Goal: Task Accomplishment & Management: Complete application form

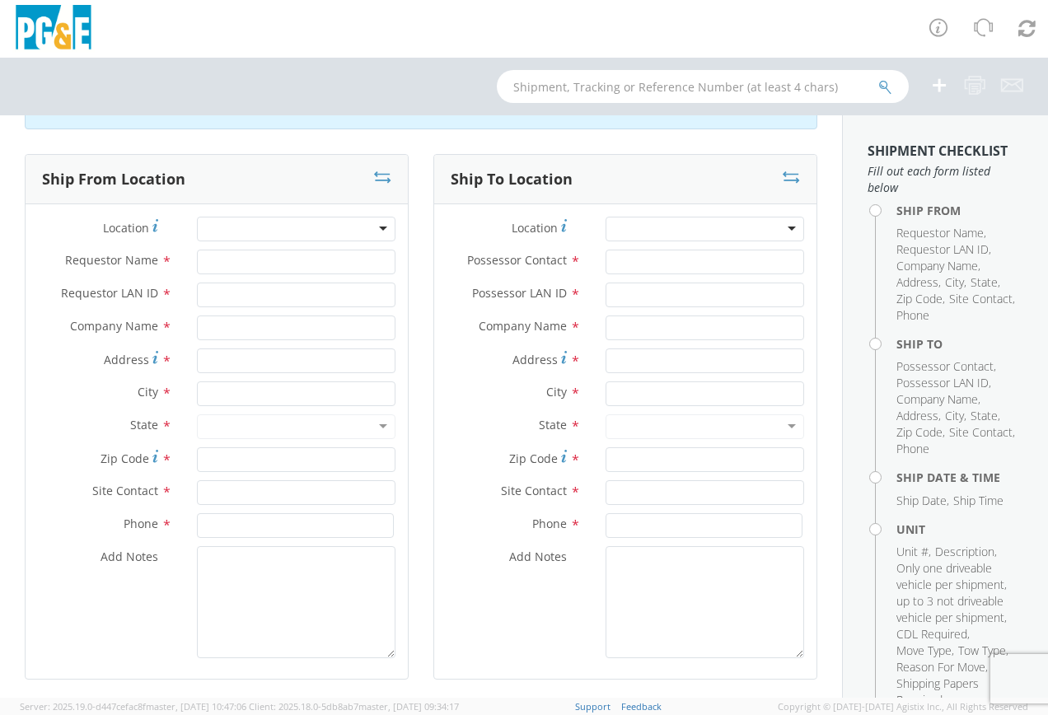
scroll to position [82, 0]
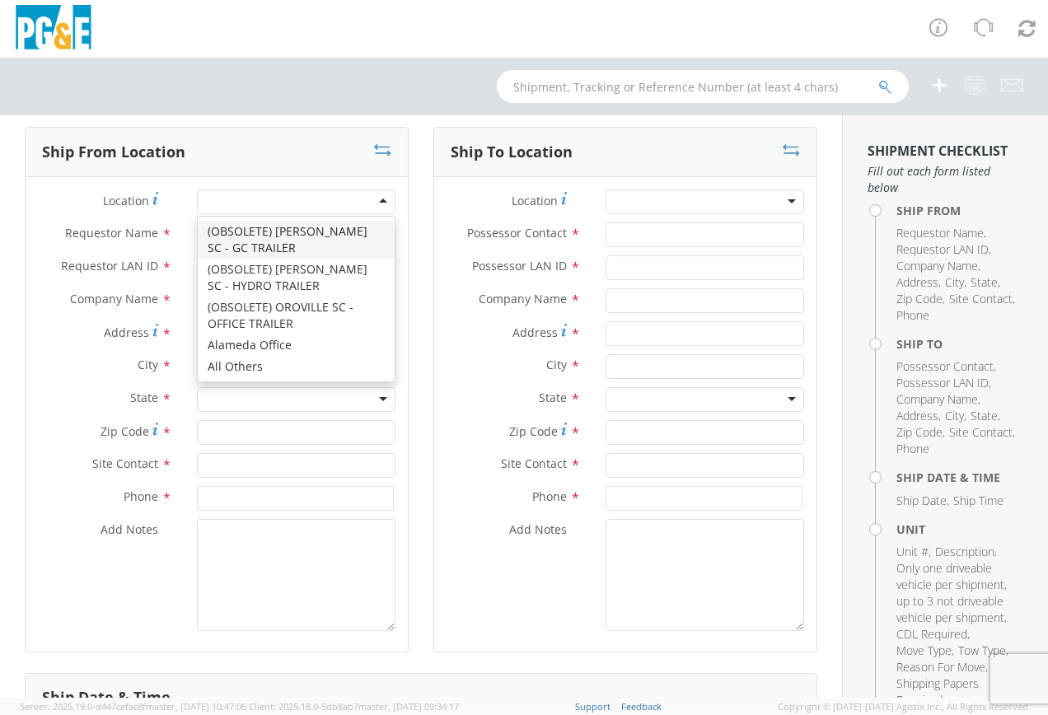
click at [379, 201] on div at bounding box center [296, 201] width 199 height 25
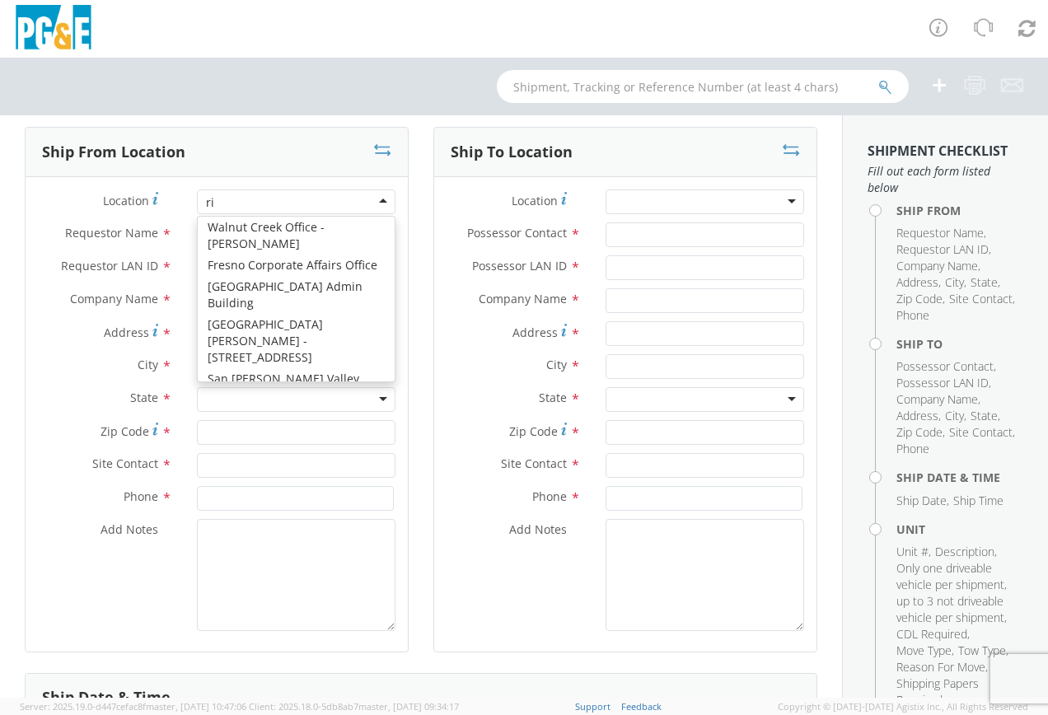
scroll to position [4, 0]
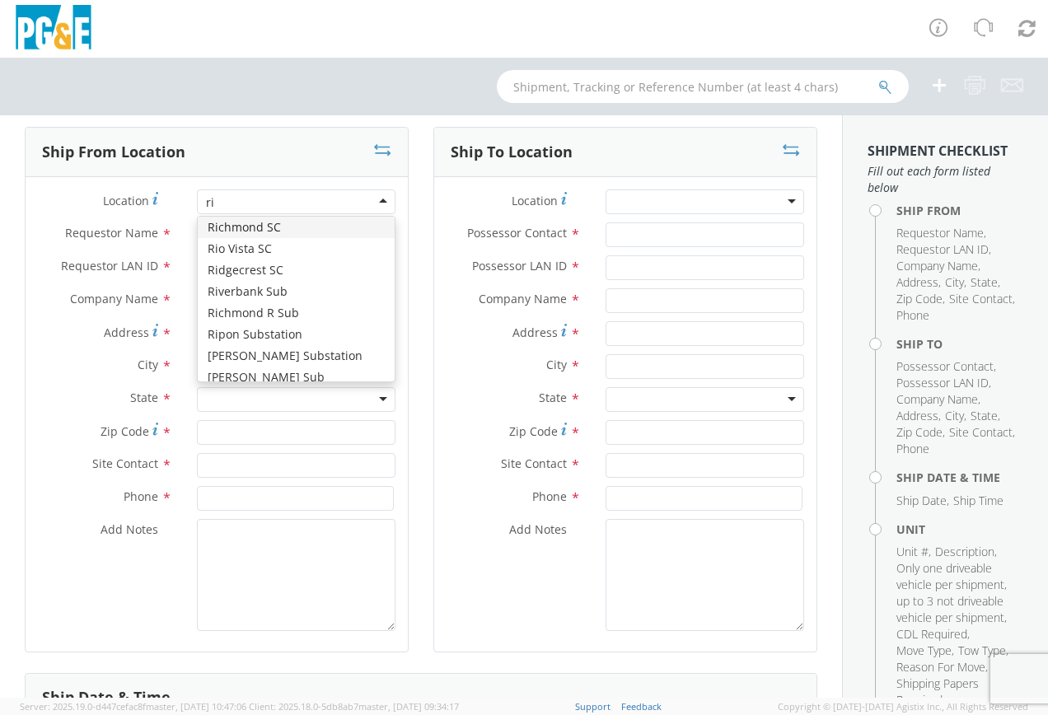
type input "ric"
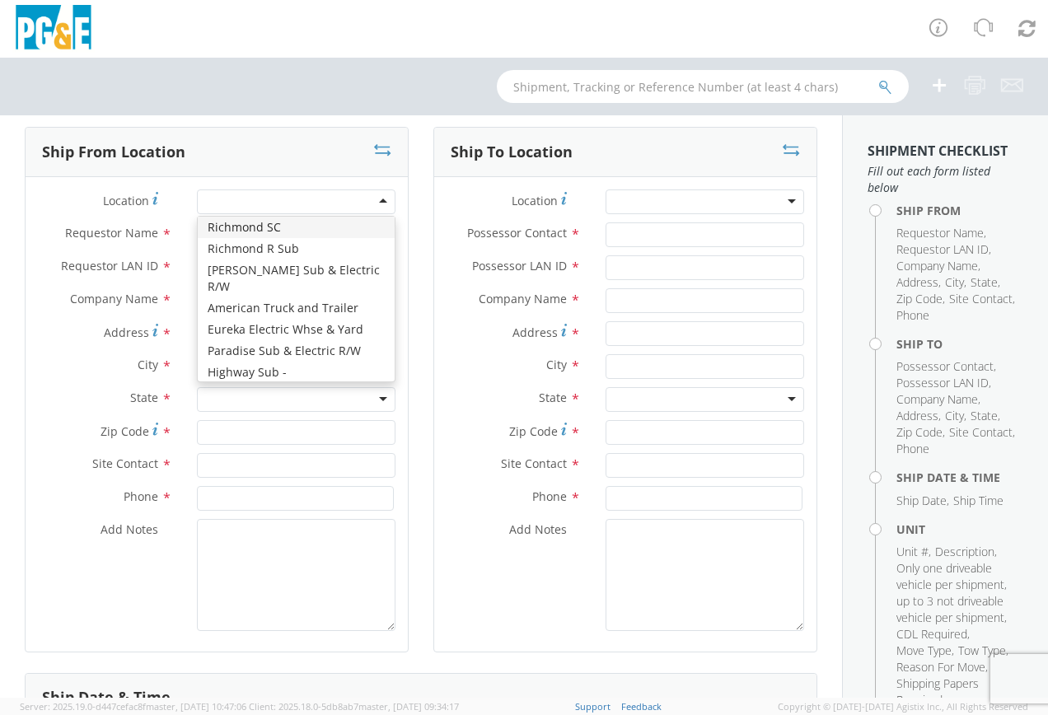
type input "PG&E"
type input "[STREET_ADDRESS]"
type input "[GEOGRAPHIC_DATA]"
type input "94804"
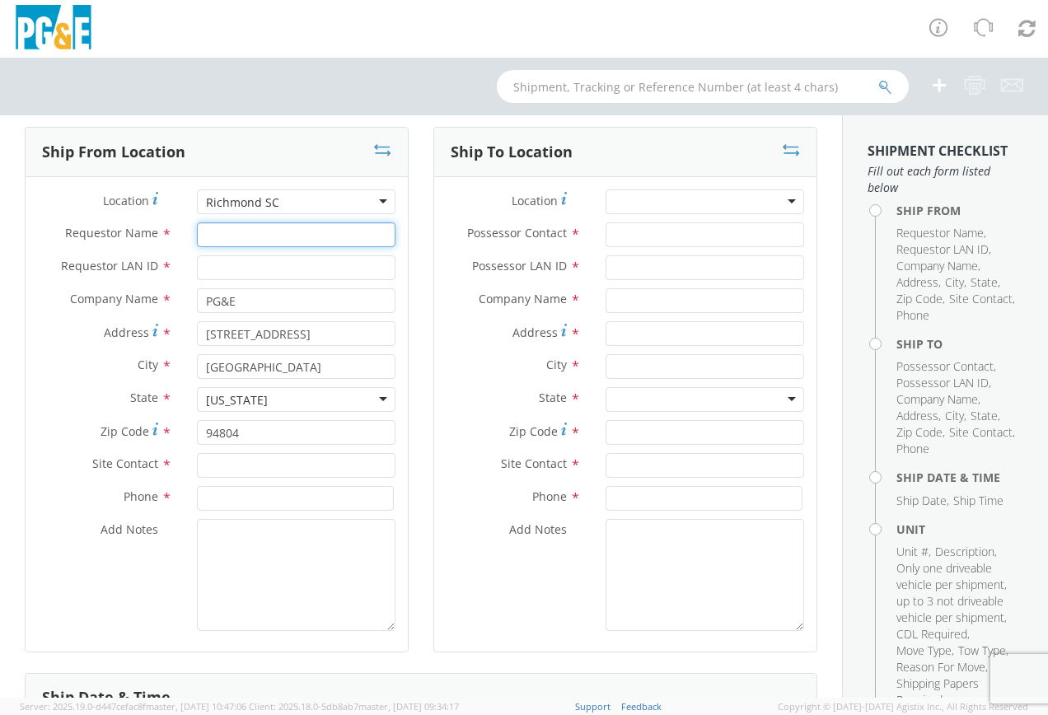
click at [244, 233] on input "Requestor Name *" at bounding box center [296, 234] width 199 height 25
type input "e"
type input "[PERSON_NAME]"
click at [219, 265] on input "Requestor LAN ID *" at bounding box center [296, 267] width 199 height 25
type input "e1k4"
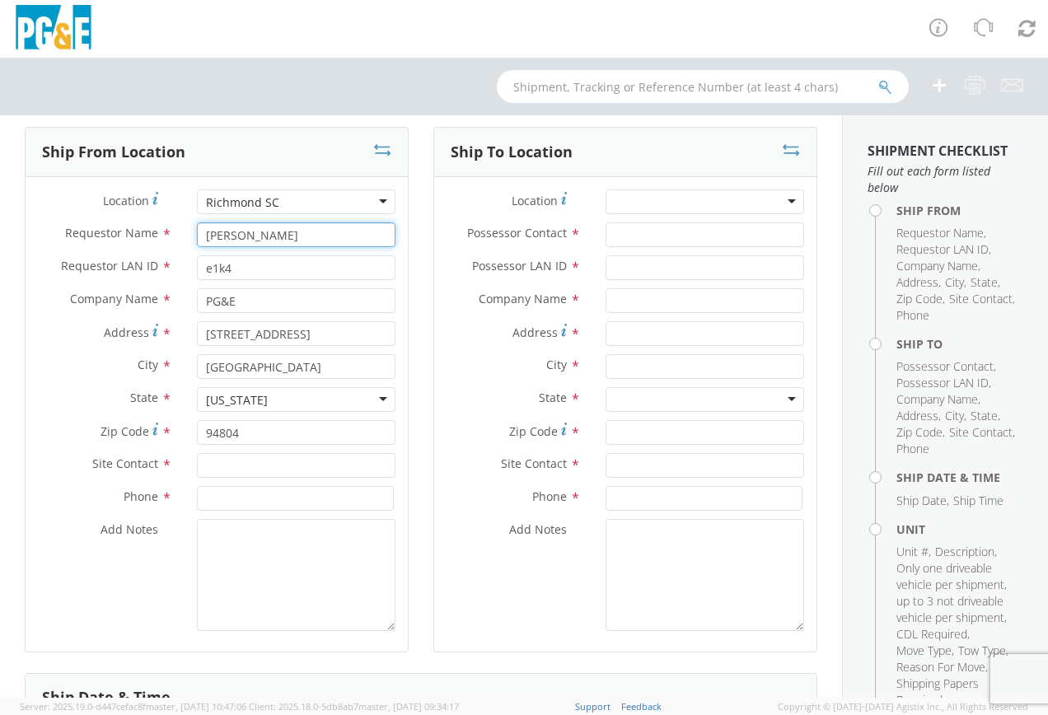
click at [245, 236] on input "[PERSON_NAME]" at bounding box center [296, 234] width 199 height 25
type input "[PERSON_NAME]"
click at [240, 471] on input "text" at bounding box center [296, 465] width 199 height 25
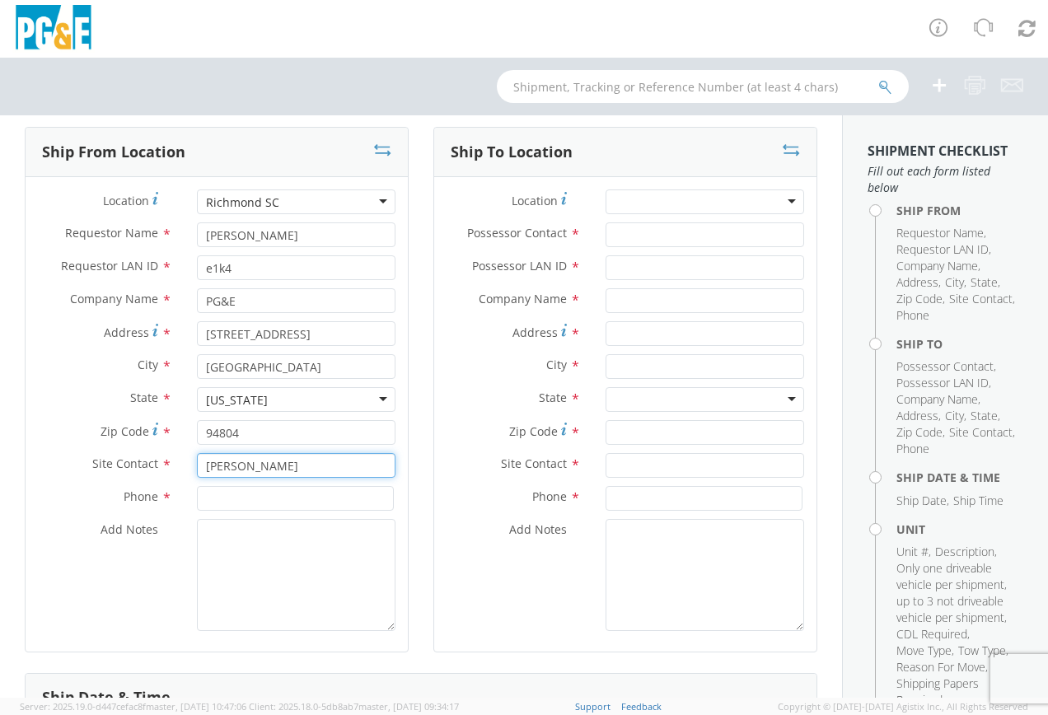
type input "[PERSON_NAME]"
click at [241, 499] on input at bounding box center [295, 498] width 197 height 25
type input "[PHONE_NUMBER]"
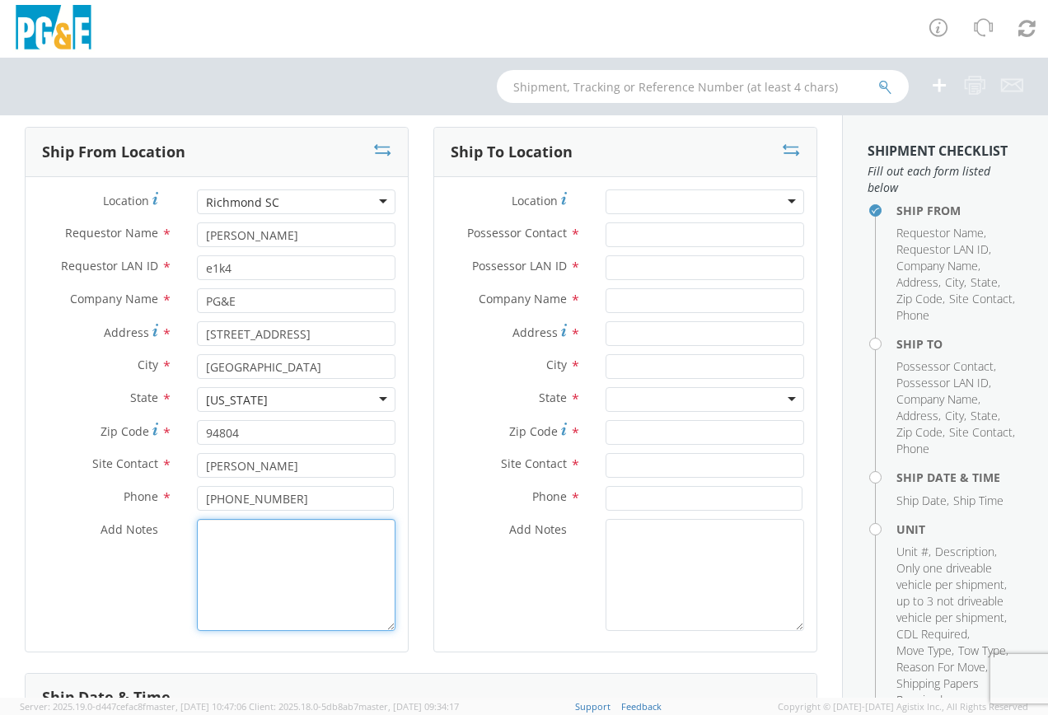
click at [235, 552] on textarea "Add Notes *" at bounding box center [296, 575] width 199 height 112
type textarea "unit at [GEOGRAPHIC_DATA] E. See [PERSON_NAME] or [PERSON_NAME] for keys"
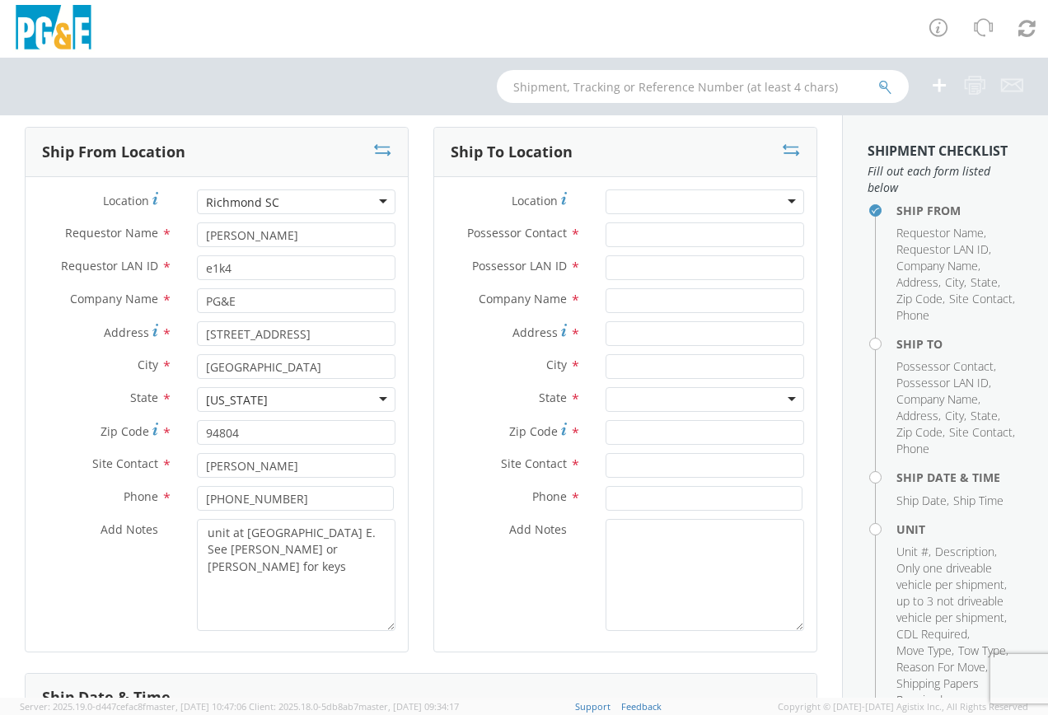
click at [779, 200] on div at bounding box center [704, 201] width 199 height 25
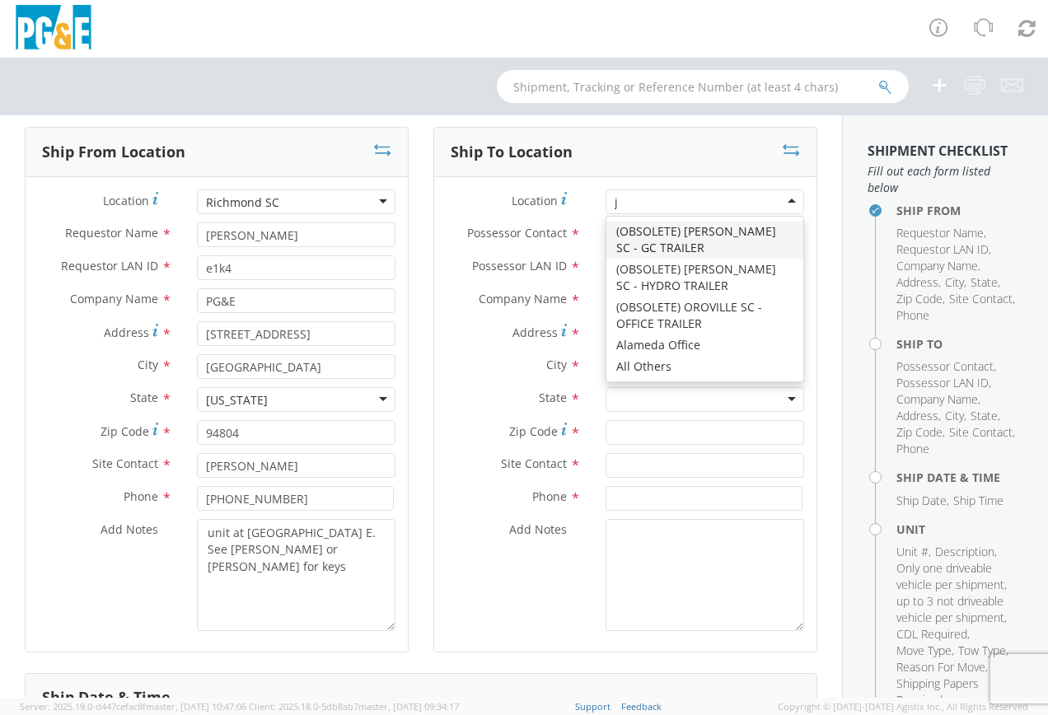
type input "jj"
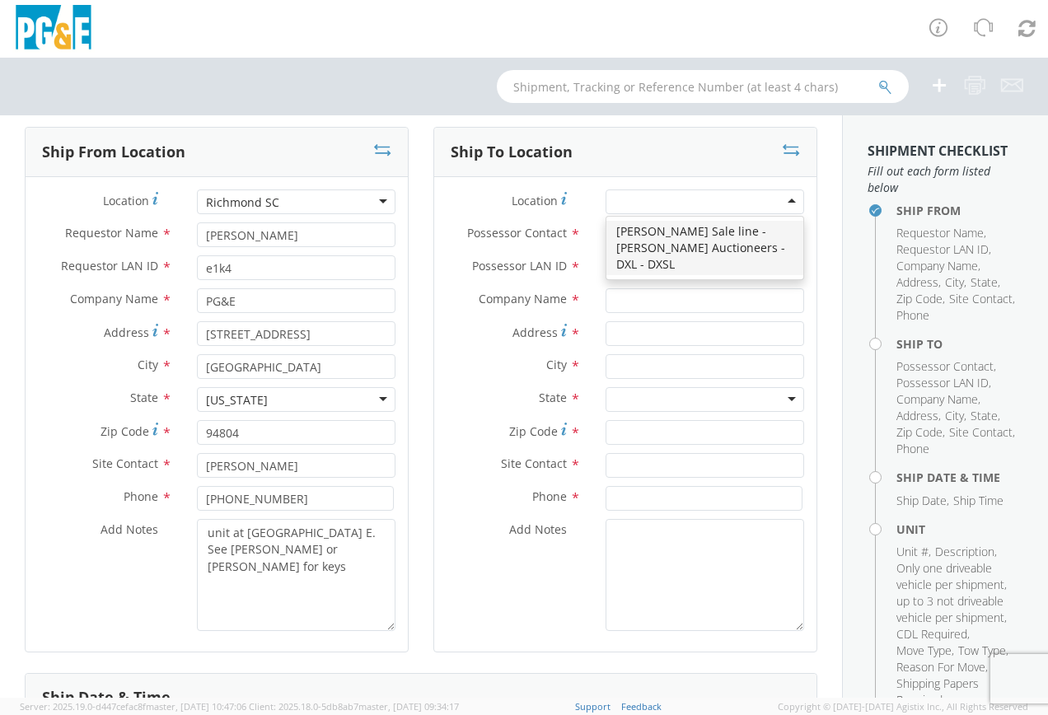
type input "PG&E"
type input "[STREET_ADDRESS][PERSON_NAME]"
type input "[PERSON_NAME]"
type input "95620"
type input "[PHONE_NUMBER]"
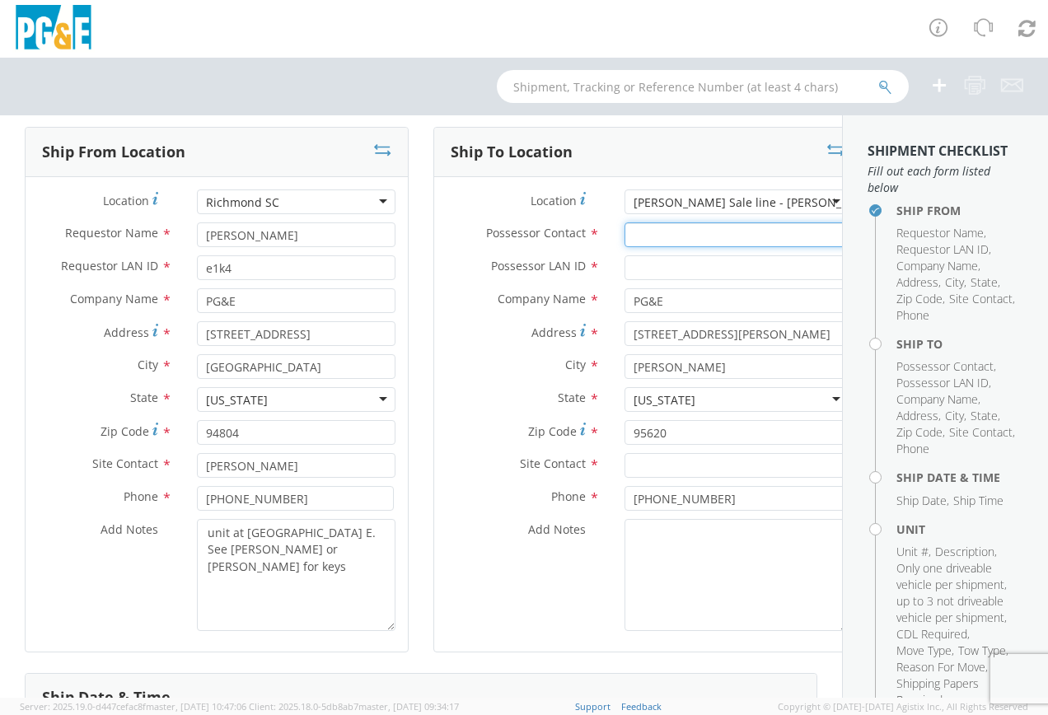
click at [643, 240] on input "Possessor Contact *" at bounding box center [736, 234] width 224 height 25
type input "E1K4"
click at [624, 270] on input "Possessor LAN ID *" at bounding box center [736, 267] width 224 height 25
type input "E1K4"
click at [648, 240] on input "E1K4" at bounding box center [736, 234] width 224 height 25
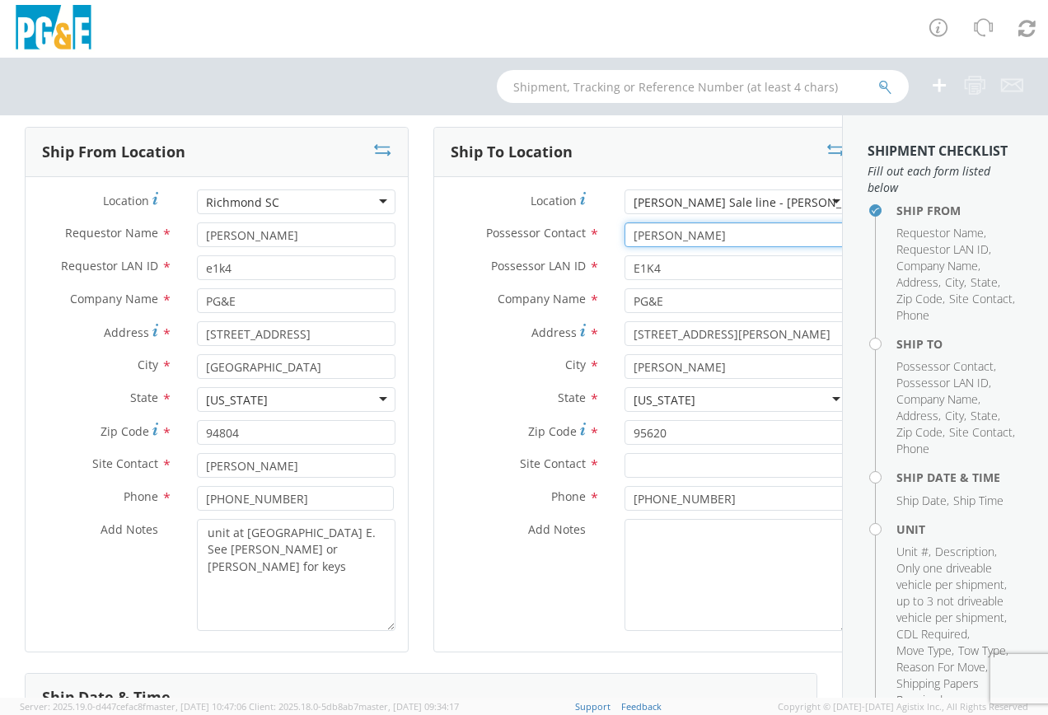
type input "[PERSON_NAME]"
